Goal: Information Seeking & Learning: Learn about a topic

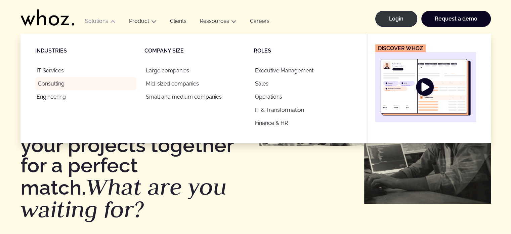
click at [49, 82] on link "Consulting" at bounding box center [85, 83] width 101 height 13
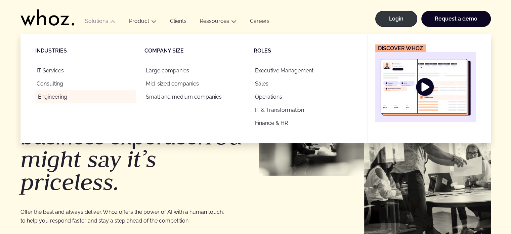
click at [49, 98] on link "Engineering" at bounding box center [85, 96] width 101 height 13
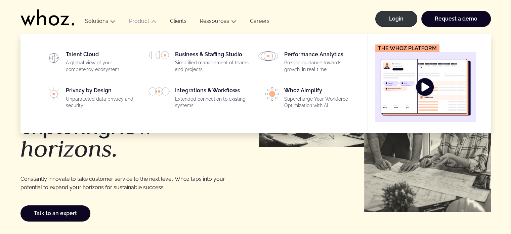
click at [139, 21] on link "Product" at bounding box center [139, 21] width 20 height 6
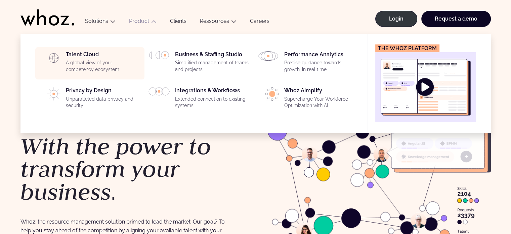
click at [81, 54] on div "Talent Cloud A global view of your competency ecosystem" at bounding box center [103, 63] width 75 height 24
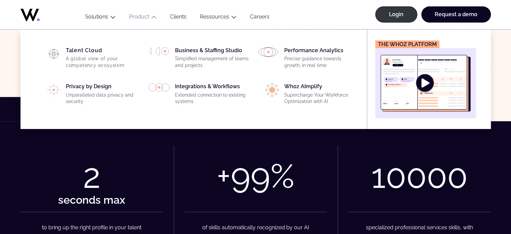
scroll to position [175, 0]
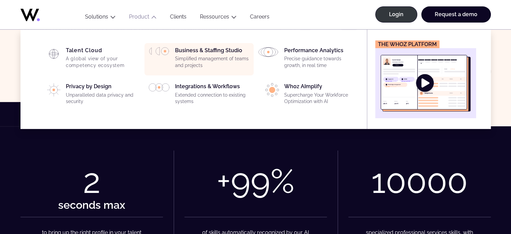
click at [194, 52] on div "Business & Staffing Studio Simplified management of teams and projects" at bounding box center [212, 59] width 75 height 24
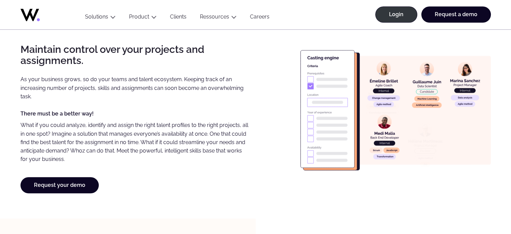
scroll to position [525, 0]
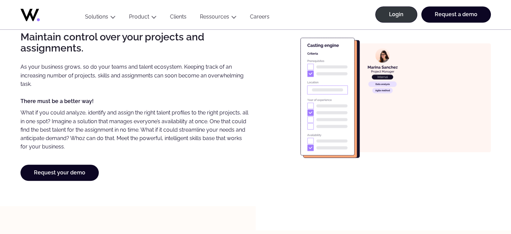
click at [243, 167] on div "Request your demo" at bounding box center [135, 172] width 229 height 16
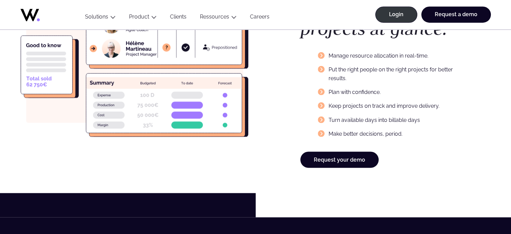
scroll to position [1130, 0]
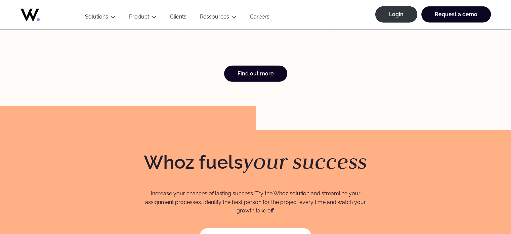
scroll to position [1802, 0]
